Goal: Task Accomplishment & Management: Manage account settings

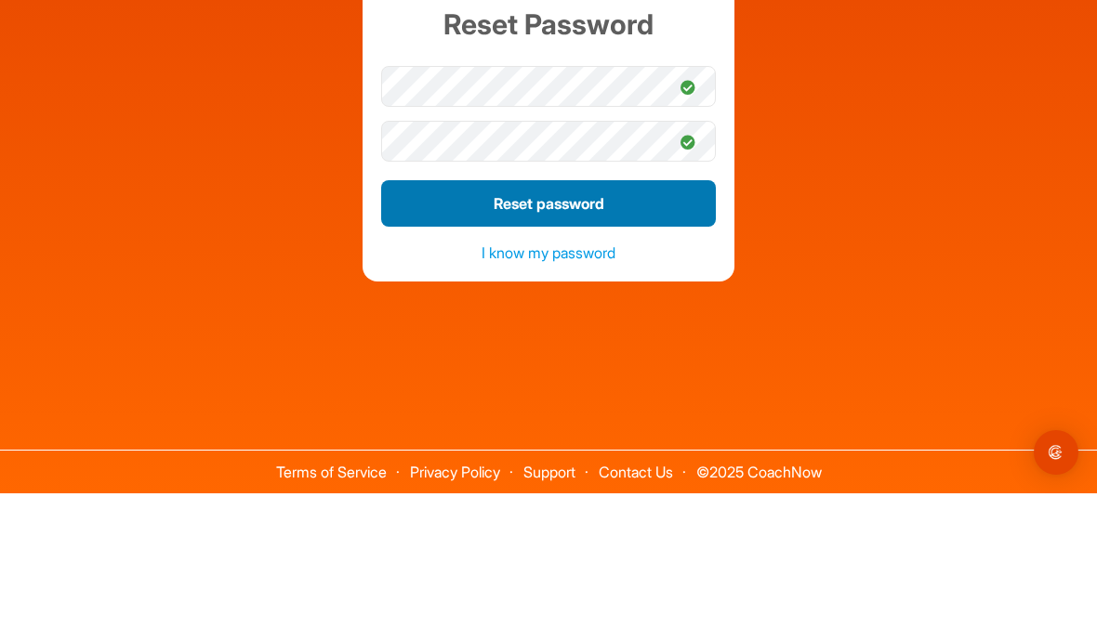
click at [633, 328] on button "Reset password" at bounding box center [548, 351] width 335 height 46
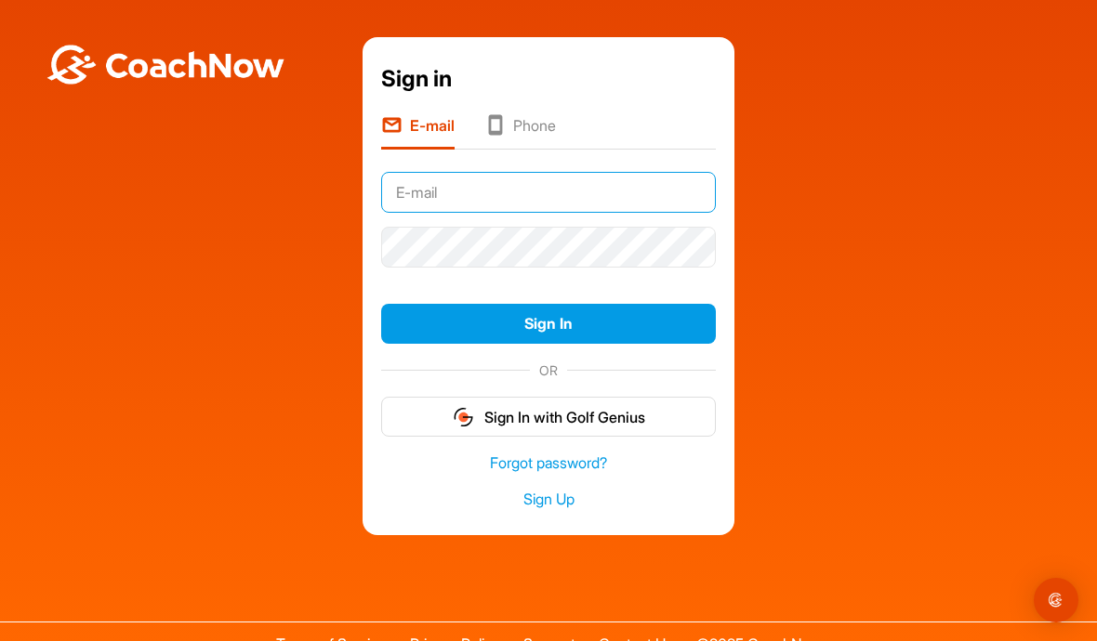
type input "[EMAIL_ADDRESS][DOMAIN_NAME]"
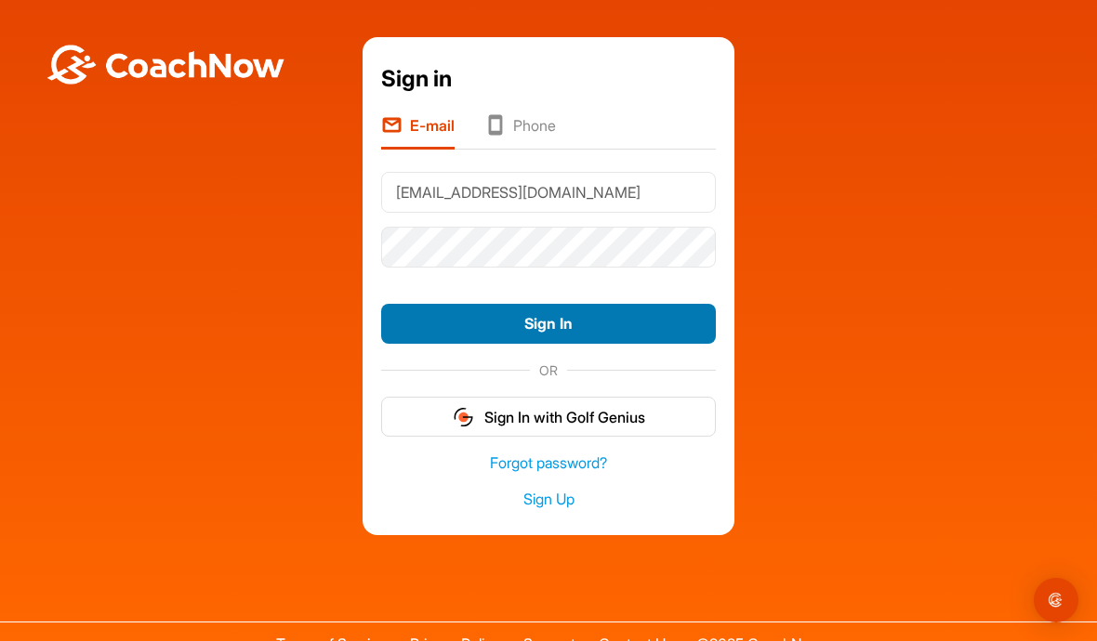
click at [480, 304] on button "Sign In" at bounding box center [548, 324] width 335 height 40
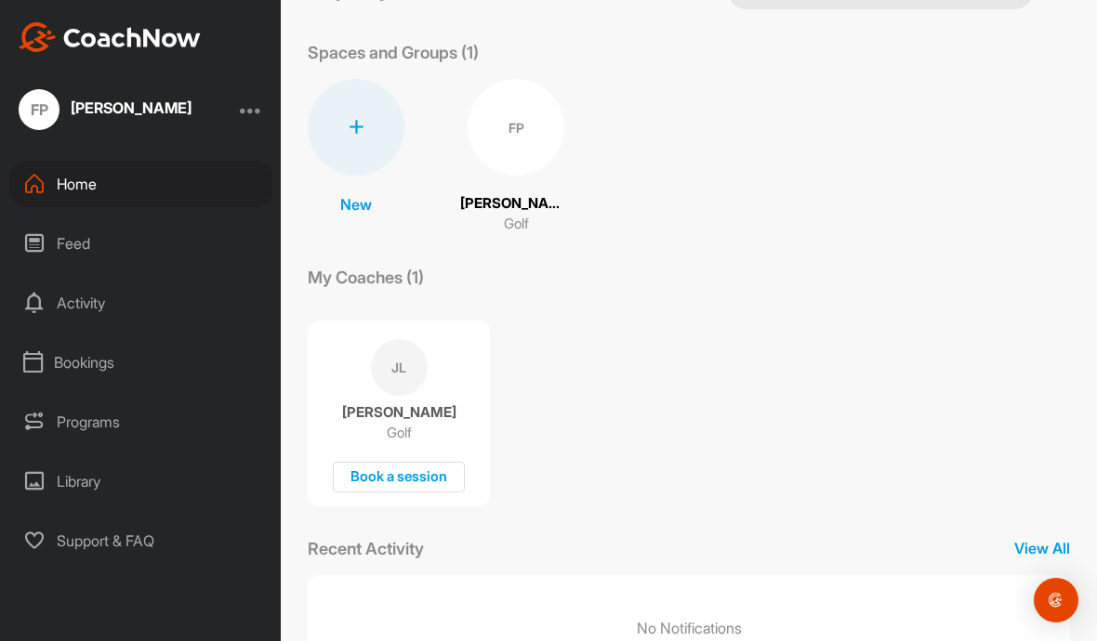
click at [363, 141] on div at bounding box center [356, 127] width 97 height 97
click at [574, 338] on div "[PERSON_NAME] Golf Book a session" at bounding box center [689, 405] width 762 height 203
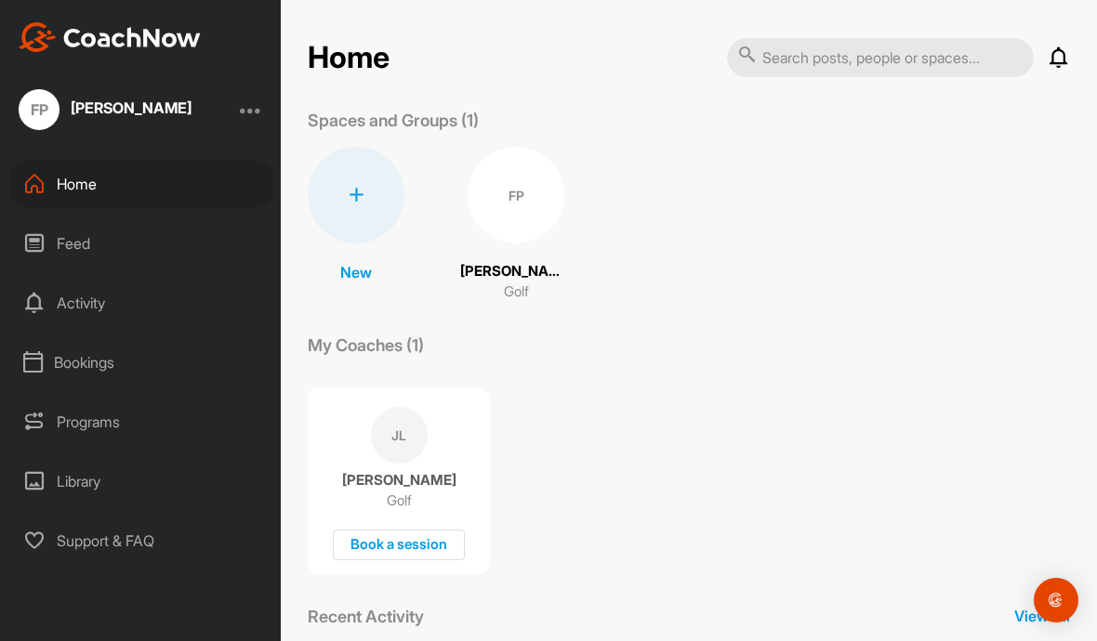
click at [70, 280] on div "Activity" at bounding box center [141, 303] width 262 height 46
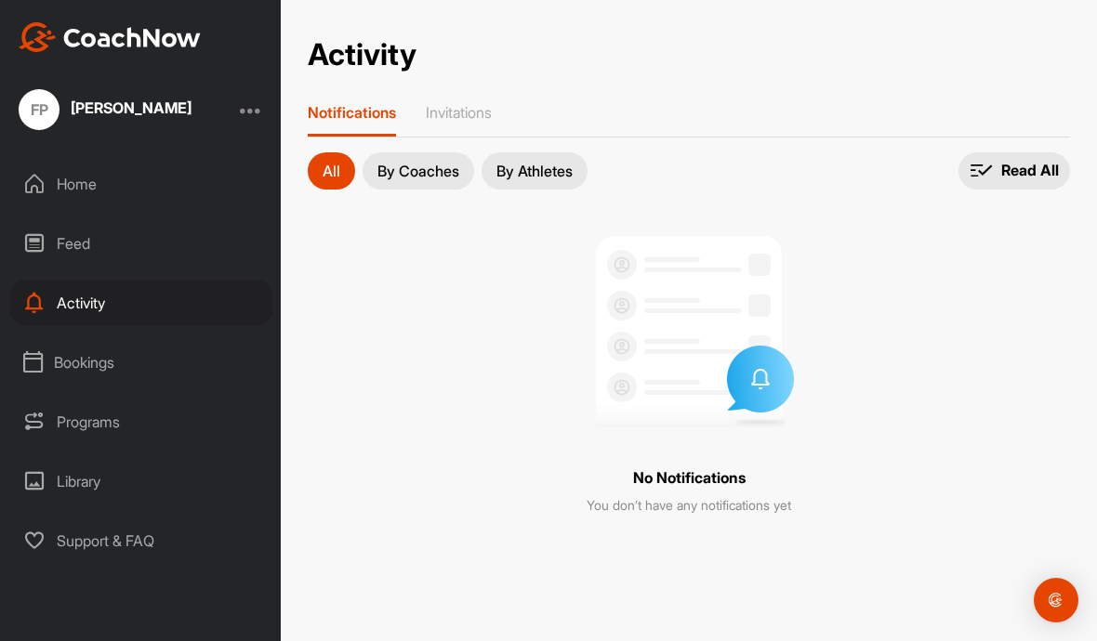
click at [407, 164] on p "By Coaches" at bounding box center [418, 171] width 82 height 15
click at [479, 103] on div "Invitations" at bounding box center [459, 119] width 66 height 33
